Goal: Task Accomplishment & Management: Manage account settings

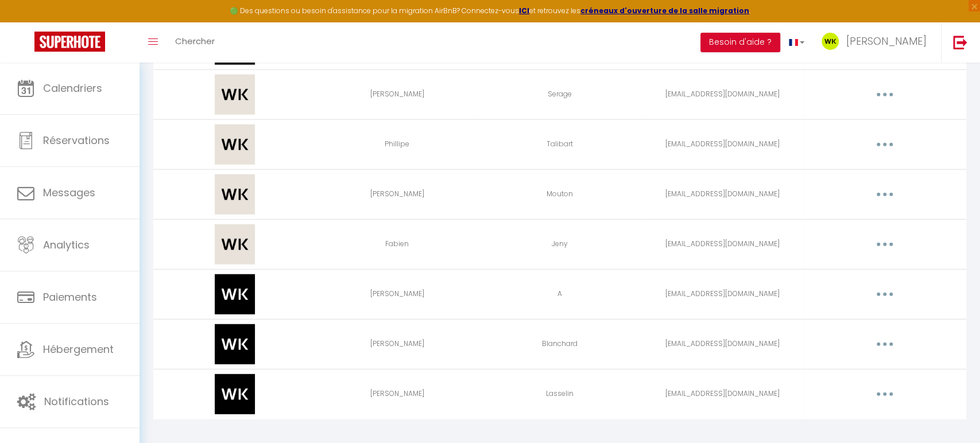
scroll to position [1887, 0]
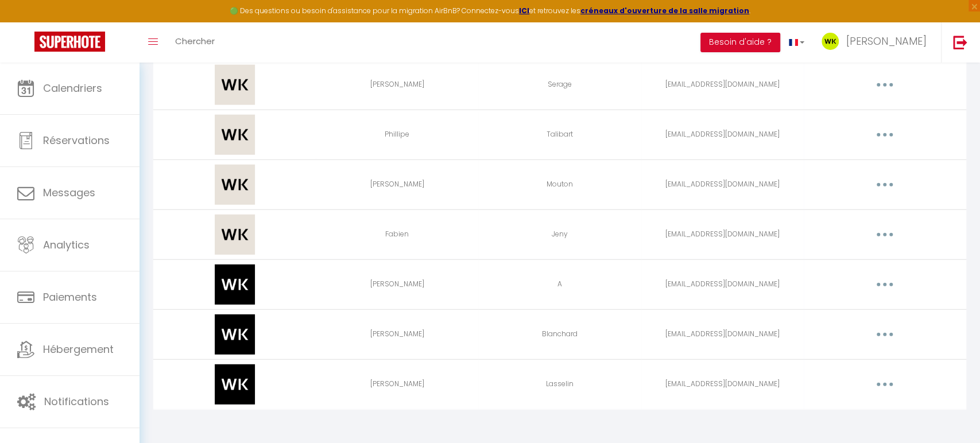
click at [880, 378] on button "button" at bounding box center [884, 384] width 32 height 18
click at [826, 402] on link "Editer" at bounding box center [854, 411] width 85 height 20
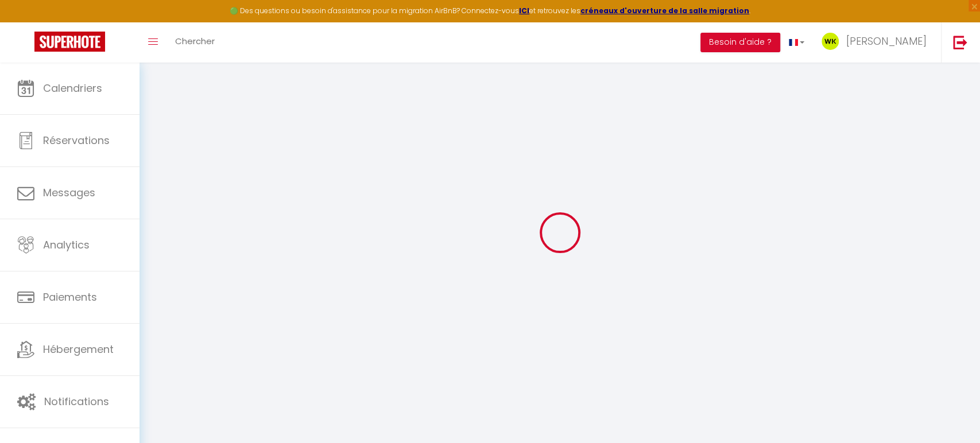
type input "[PERSON_NAME]"
type input "Lasselin"
type input "[EMAIL_ADDRESS][DOMAIN_NAME]"
type textarea "[URL][DOMAIN_NAME]"
checkbox input "false"
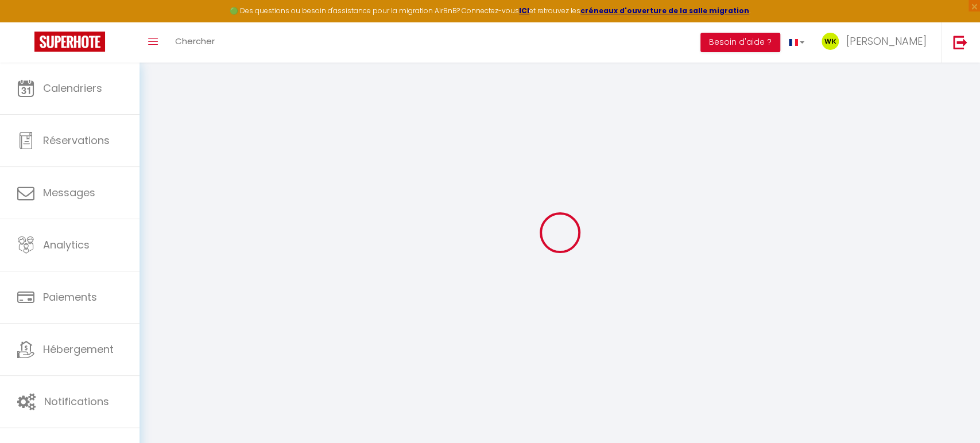
checkbox input "false"
checkbox input "true"
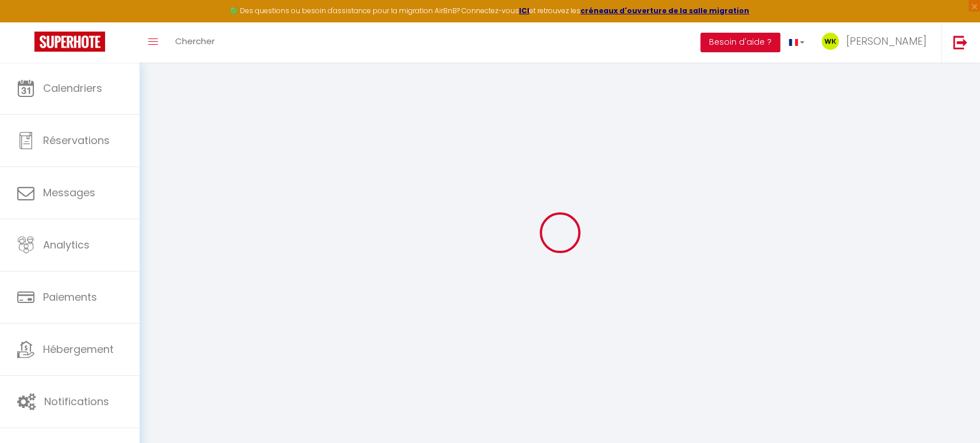
checkbox input "true"
checkbox input "false"
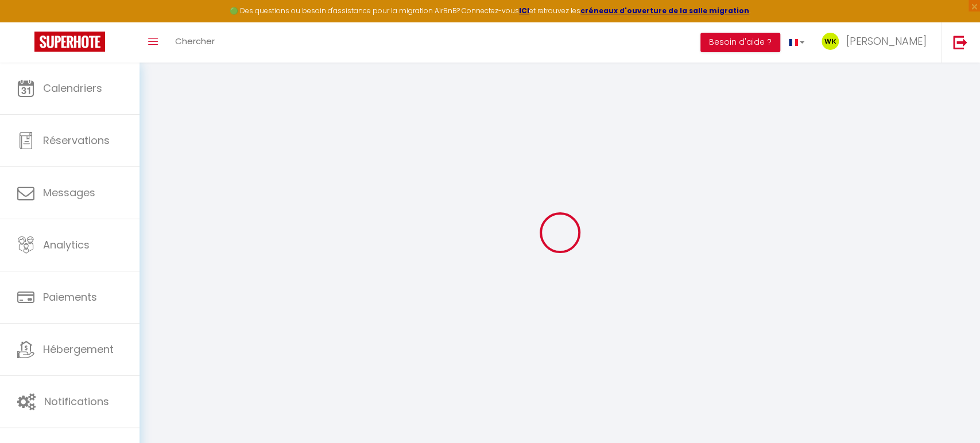
checkbox input "false"
select select
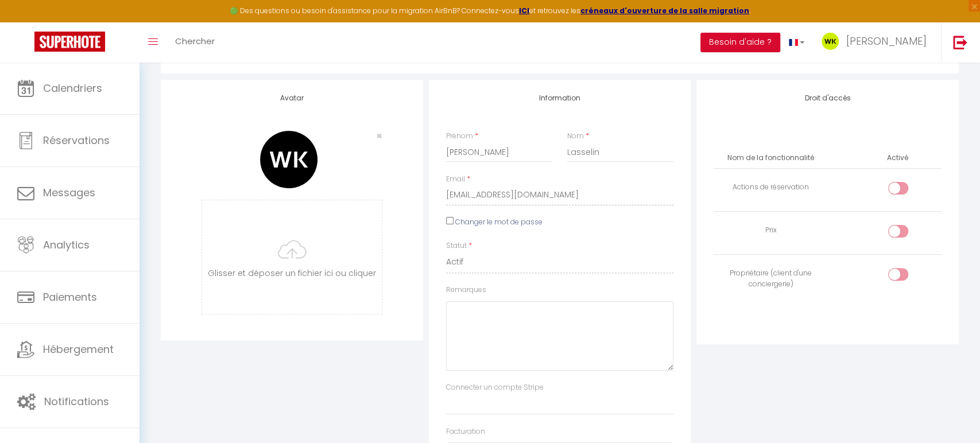
scroll to position [129, 0]
click at [450, 220] on input "Changer le mot de passe" at bounding box center [449, 219] width 7 height 7
checkbox input "true"
click at [537, 259] on icon at bounding box center [537, 260] width 11 height 11
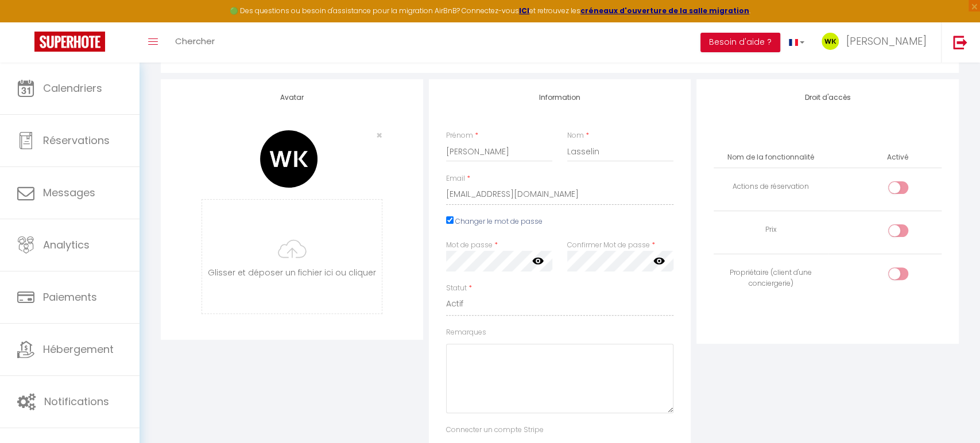
scroll to position [128, 0]
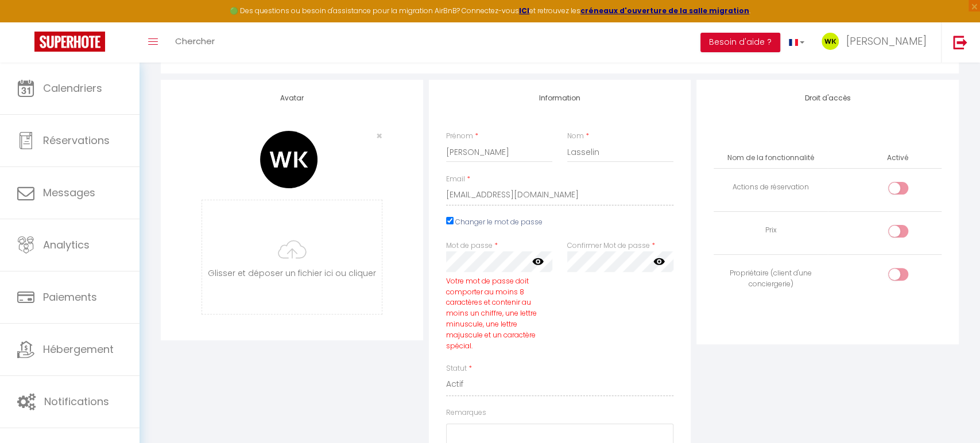
click at [396, 377] on div "Avatar × [PERSON_NAME] et déposer un fichier ici ou cliquer Ooops, something wr…" at bounding box center [292, 370] width 268 height 581
click at [535, 261] on icon at bounding box center [537, 258] width 11 height 7
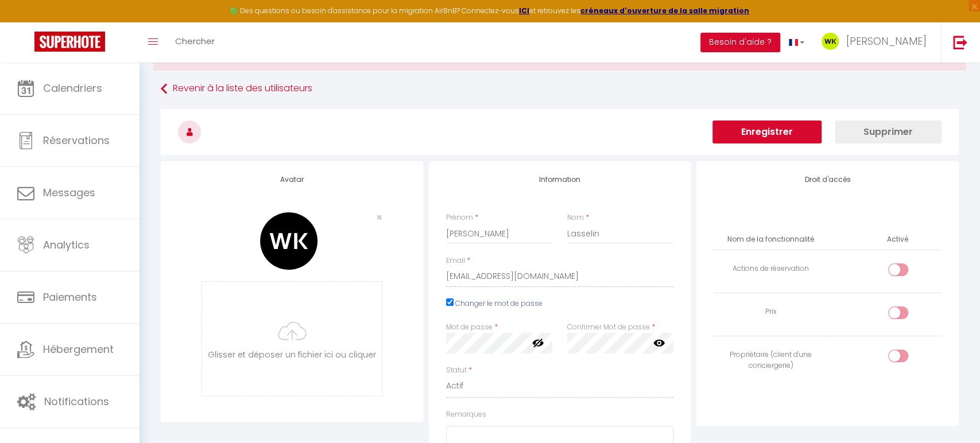
scroll to position [0, 0]
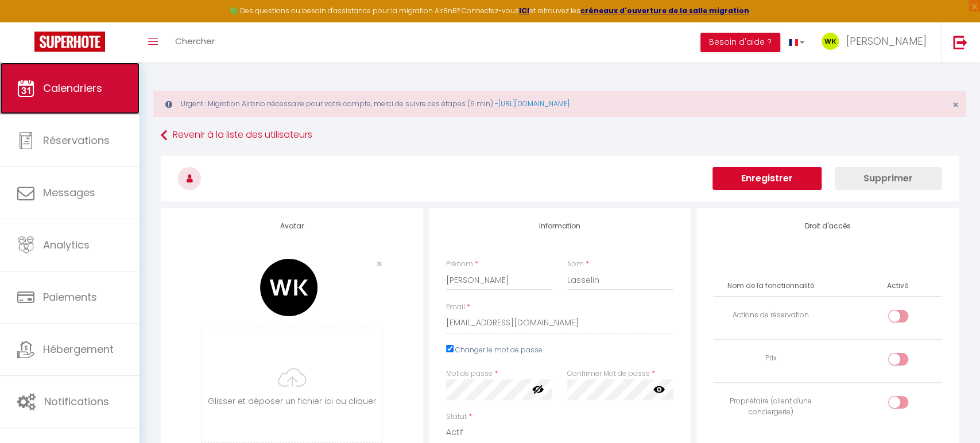
click at [51, 91] on span "Calendriers" at bounding box center [72, 88] width 59 height 14
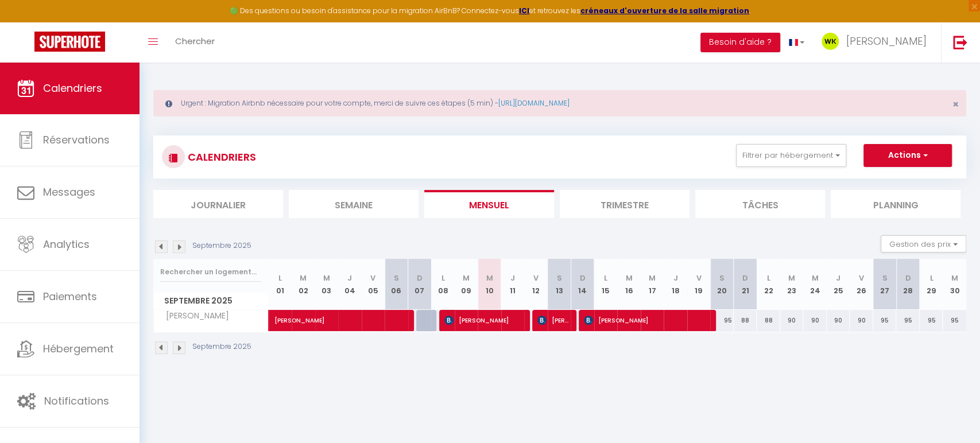
scroll to position [1, 0]
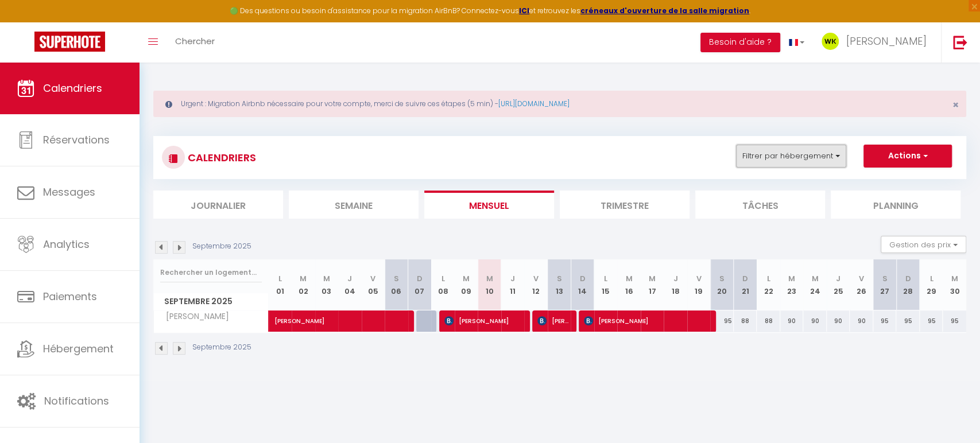
click at [802, 158] on button "Filtrer par hébergement" at bounding box center [791, 156] width 110 height 23
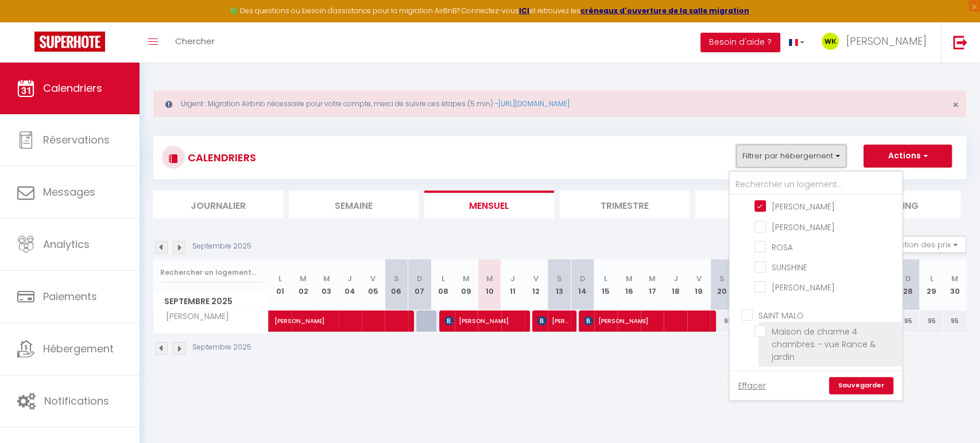
scroll to position [47, 0]
click at [763, 319] on input "Maison de charme 4 chambres – vue Rance & jardin" at bounding box center [825, 321] width 143 height 11
checkbox input "true"
checkbox input "false"
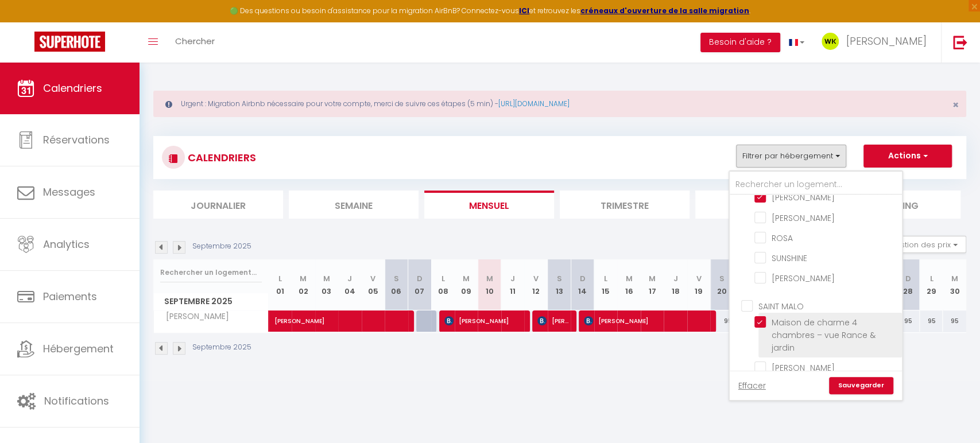
checkbox input "false"
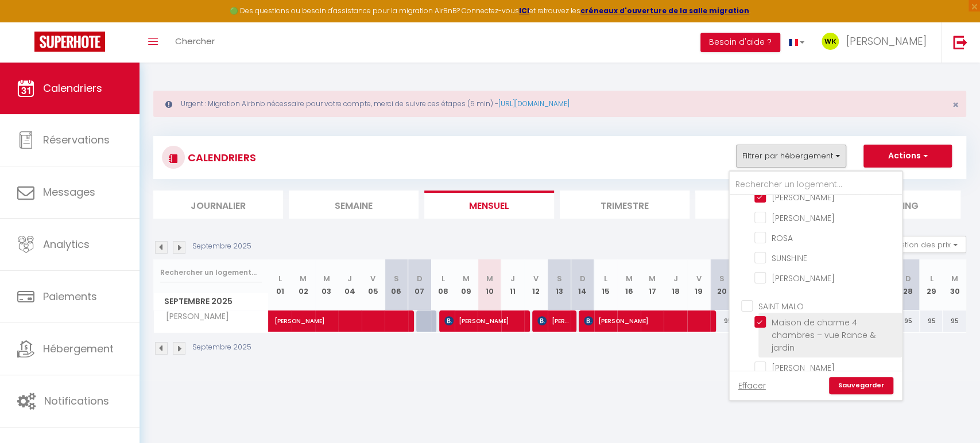
checkbox input "false"
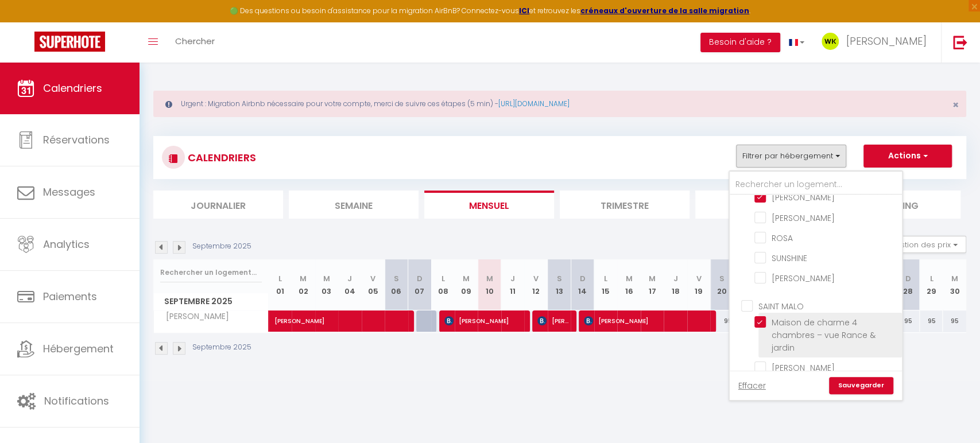
checkbox input "false"
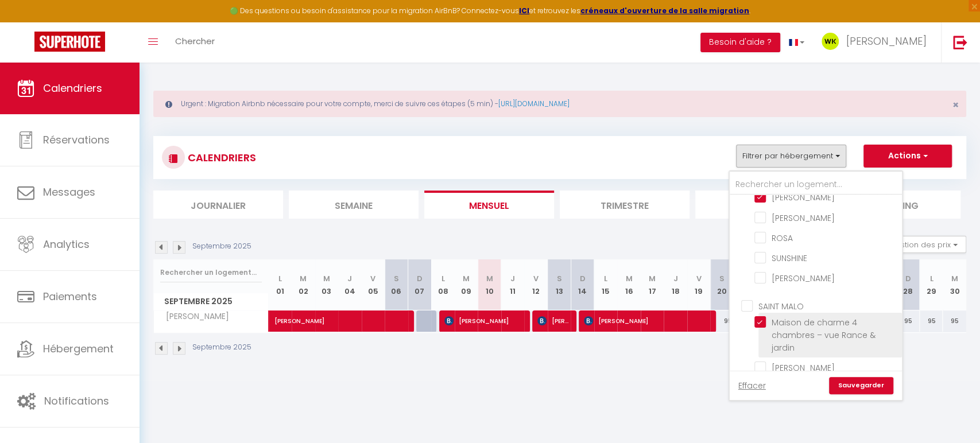
checkbox input "false"
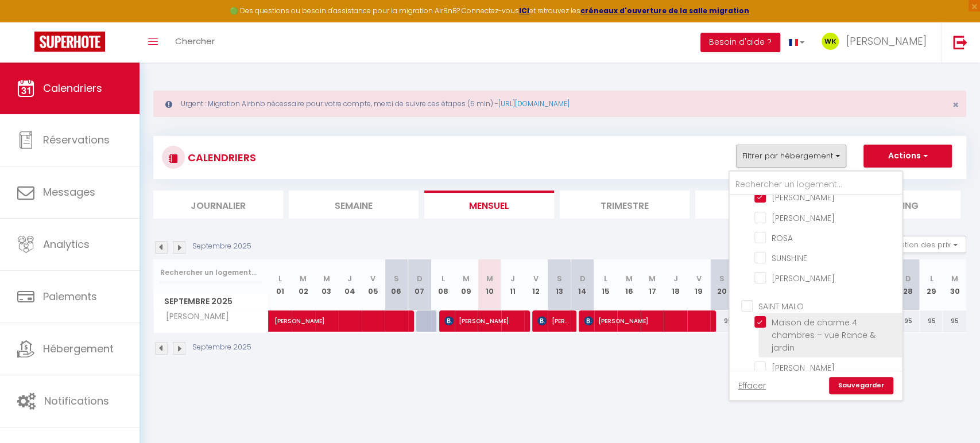
checkbox input "false"
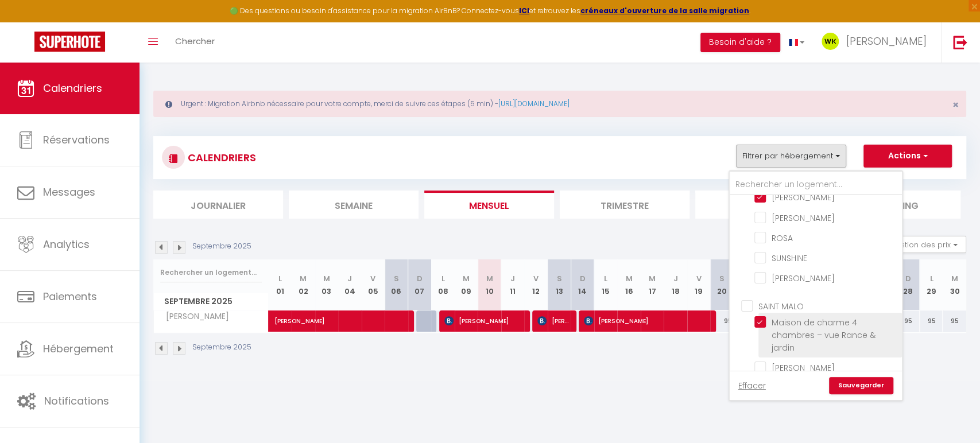
checkbox input "false"
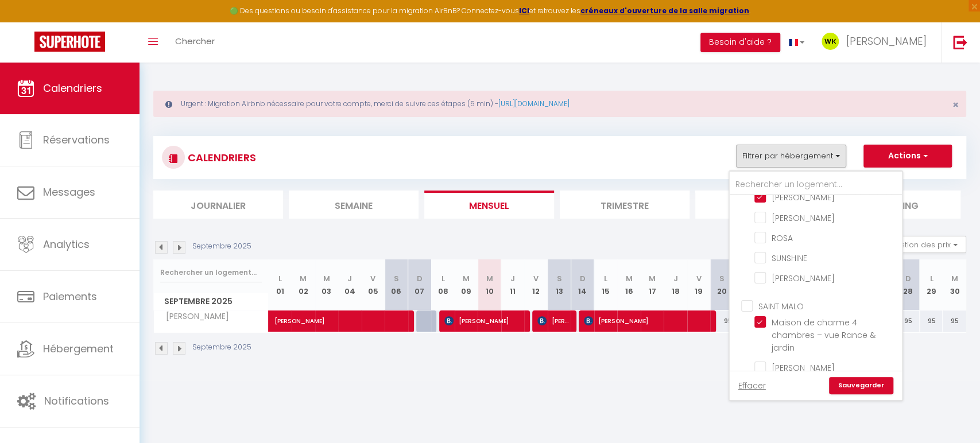
click at [867, 385] on link "Sauvegarder" at bounding box center [861, 385] width 64 height 17
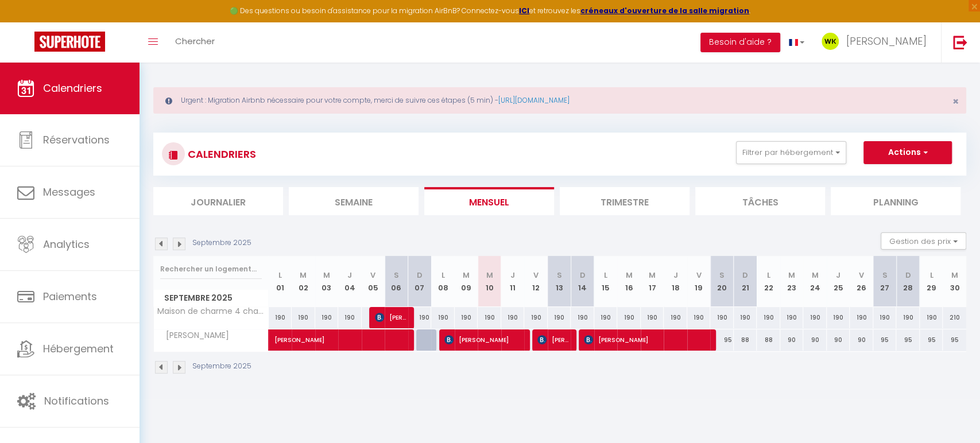
scroll to position [1, 0]
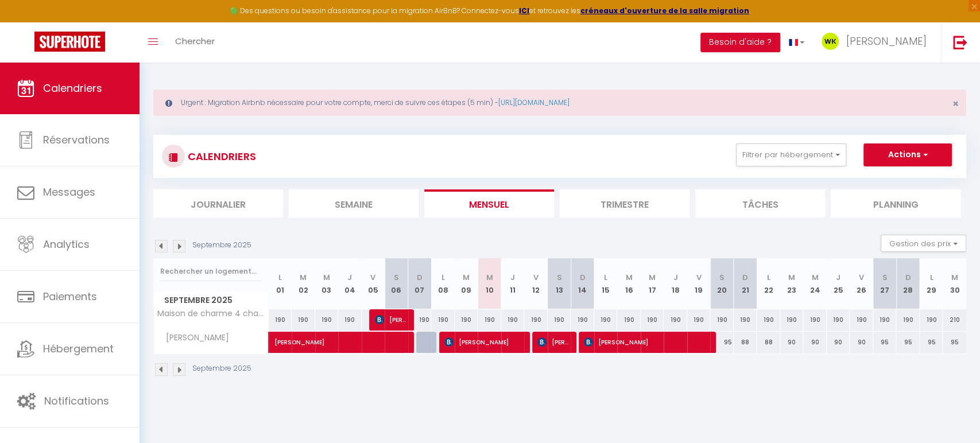
click at [880, 321] on div "190" at bounding box center [885, 319] width 24 height 21
type input "190"
type input "Sam 27 Septembre 2025"
type input "Dim 28 Septembre 2025"
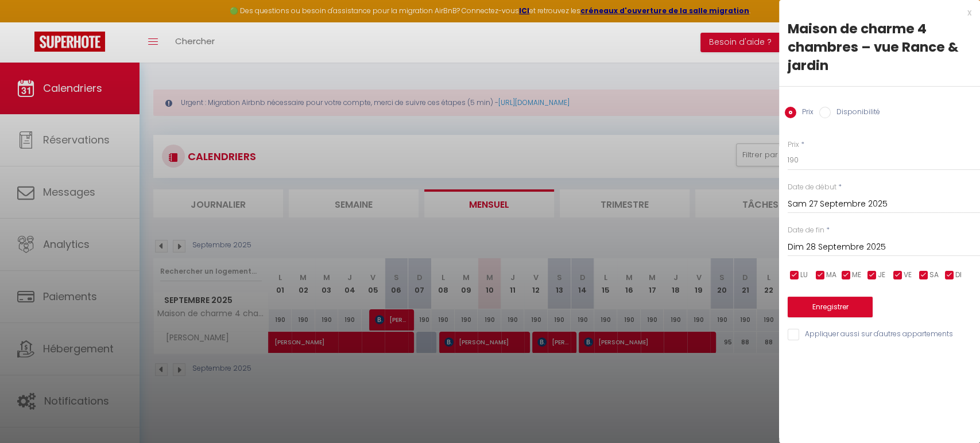
click at [971, 11] on div "x Maison de charme 4 chambres – vue Rance & jardin Prix Disponibilité Prix * 19…" at bounding box center [879, 176] width 201 height 353
drag, startPoint x: 727, startPoint y: 370, endPoint x: 723, endPoint y: 362, distance: 9.0
click at [727, 370] on div at bounding box center [490, 221] width 980 height 443
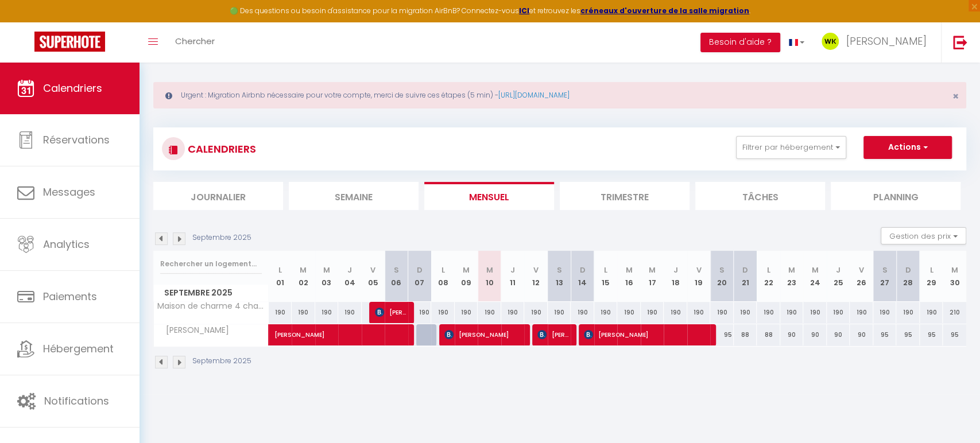
scroll to position [9, 0]
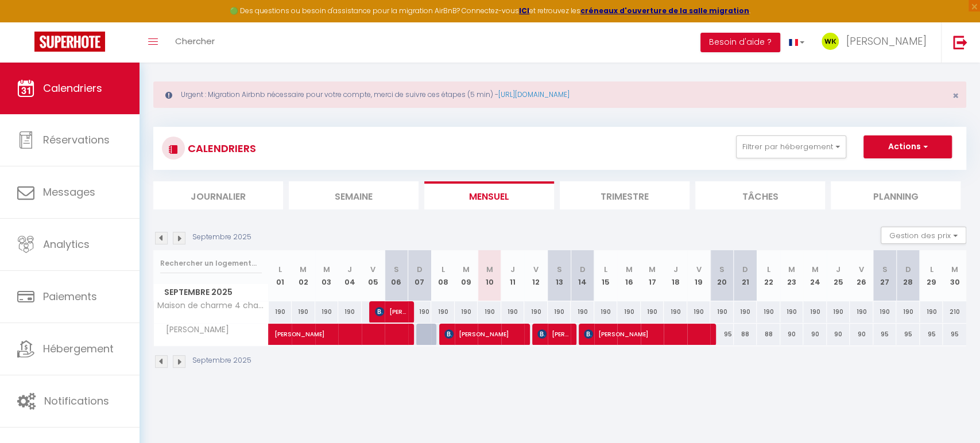
click at [179, 235] on img at bounding box center [179, 238] width 13 height 13
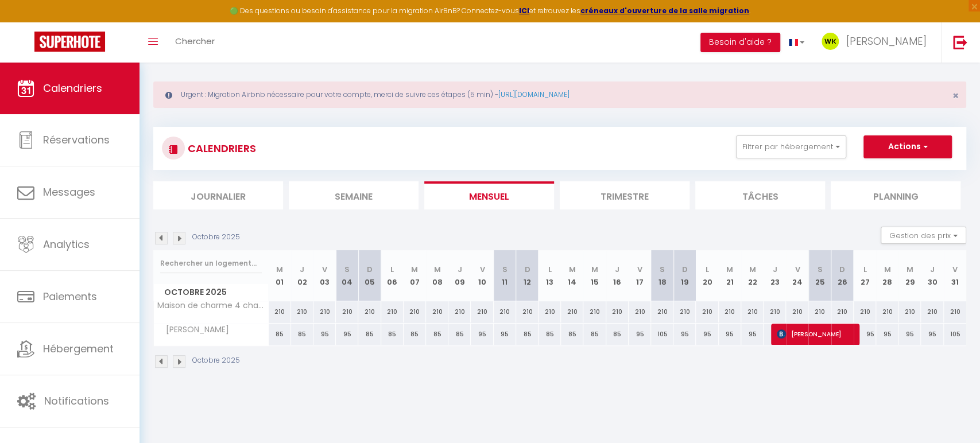
click at [163, 239] on img at bounding box center [161, 238] width 13 height 13
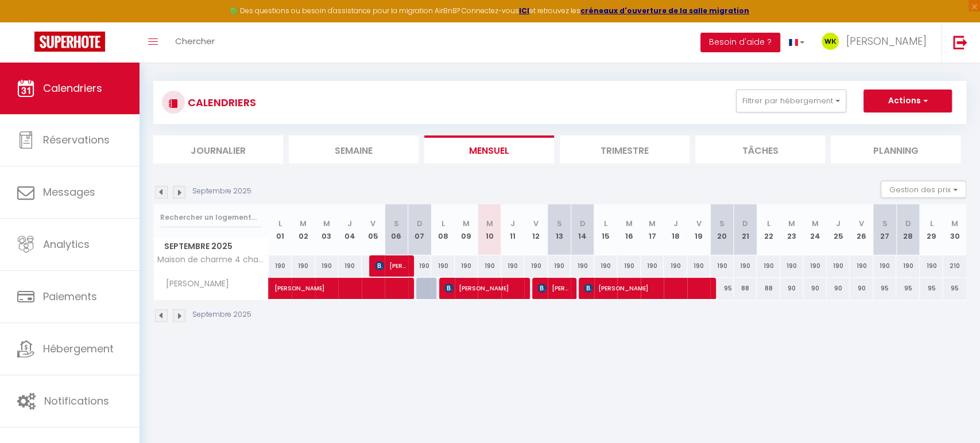
scroll to position [63, 0]
